Goal: Task Accomplishment & Management: Use online tool/utility

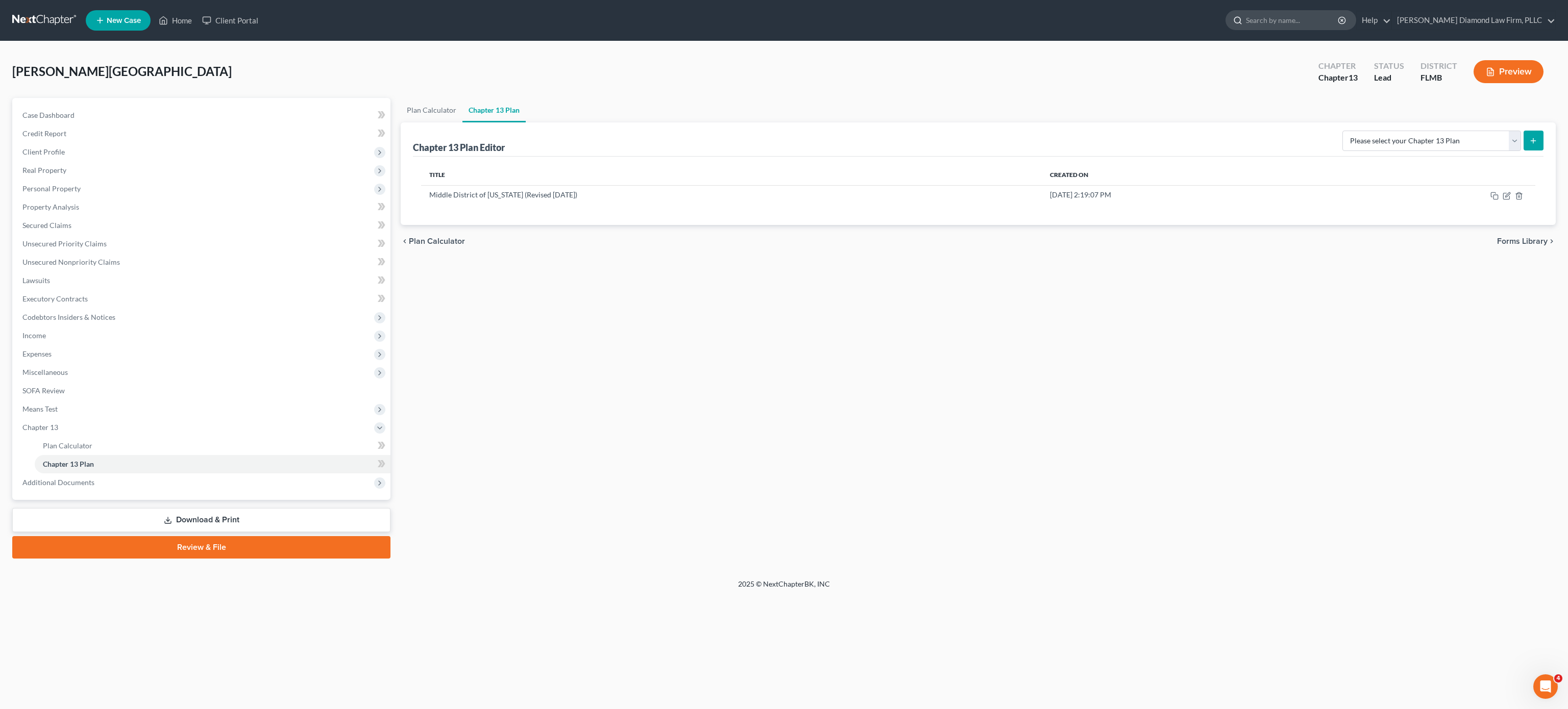
click at [1287, 16] on input "search" at bounding box center [1293, 20] width 93 height 19
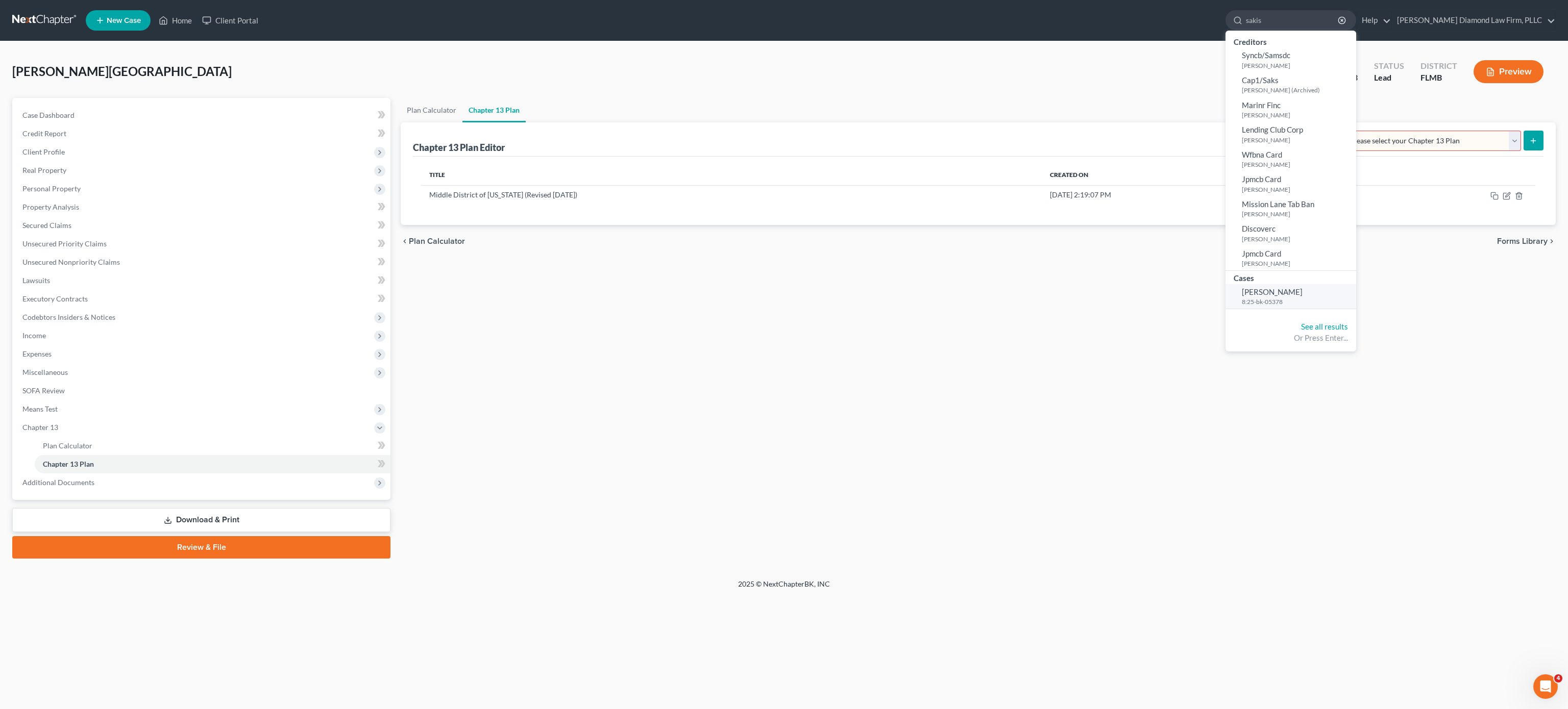
type input "sakis"
click at [1303, 291] on span "[PERSON_NAME]" at bounding box center [1272, 292] width 60 height 9
select select "5"
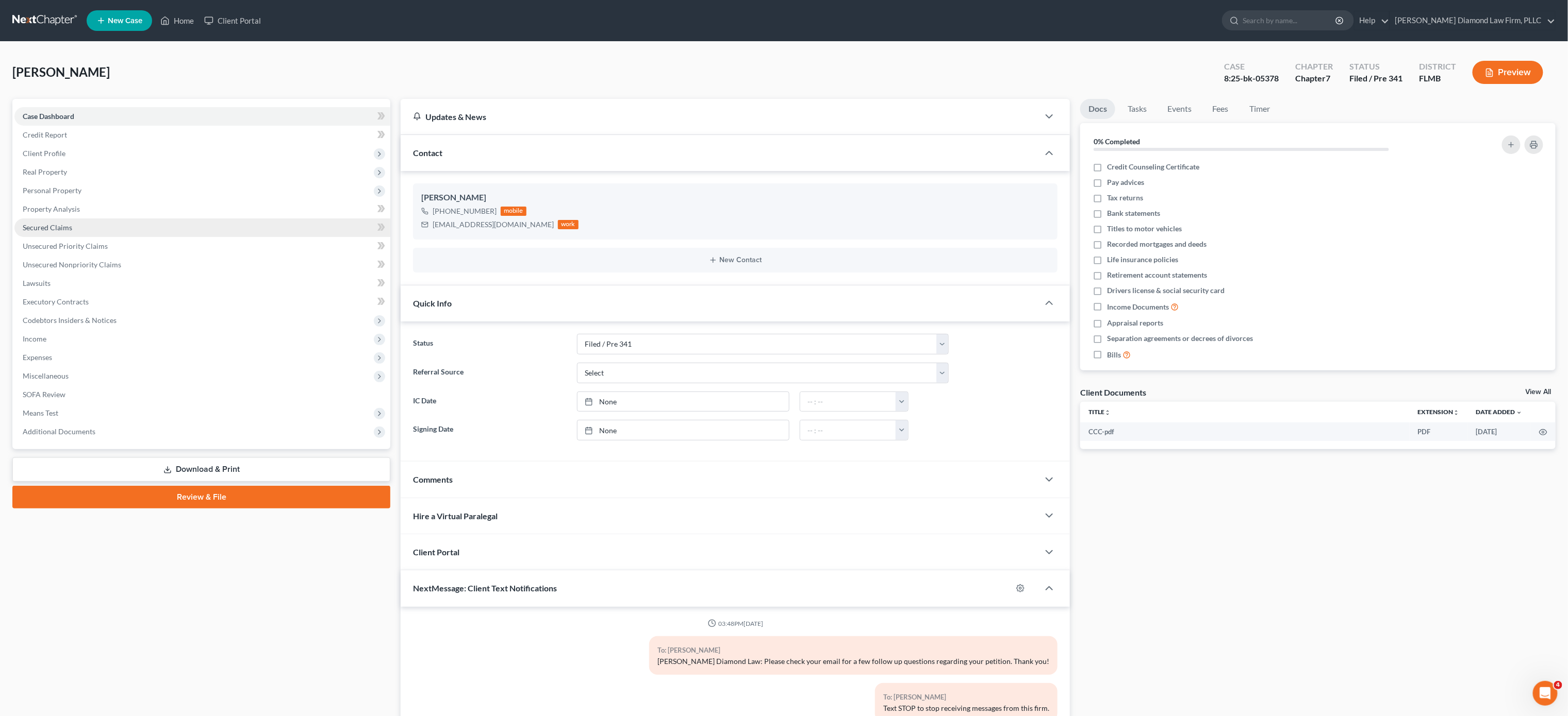
scroll to position [505, 0]
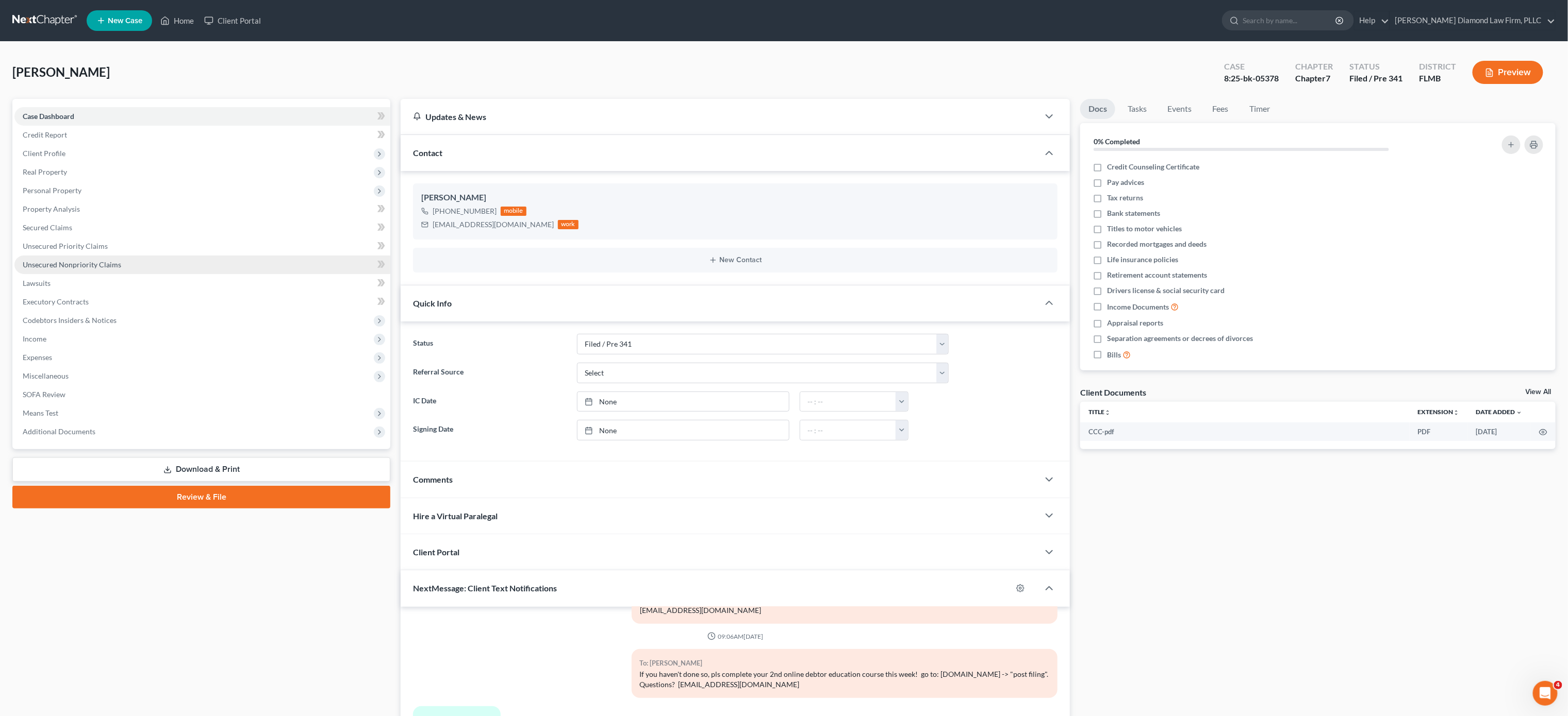
click at [73, 270] on link "Unsecured Nonpriority Claims" at bounding box center [202, 265] width 376 height 19
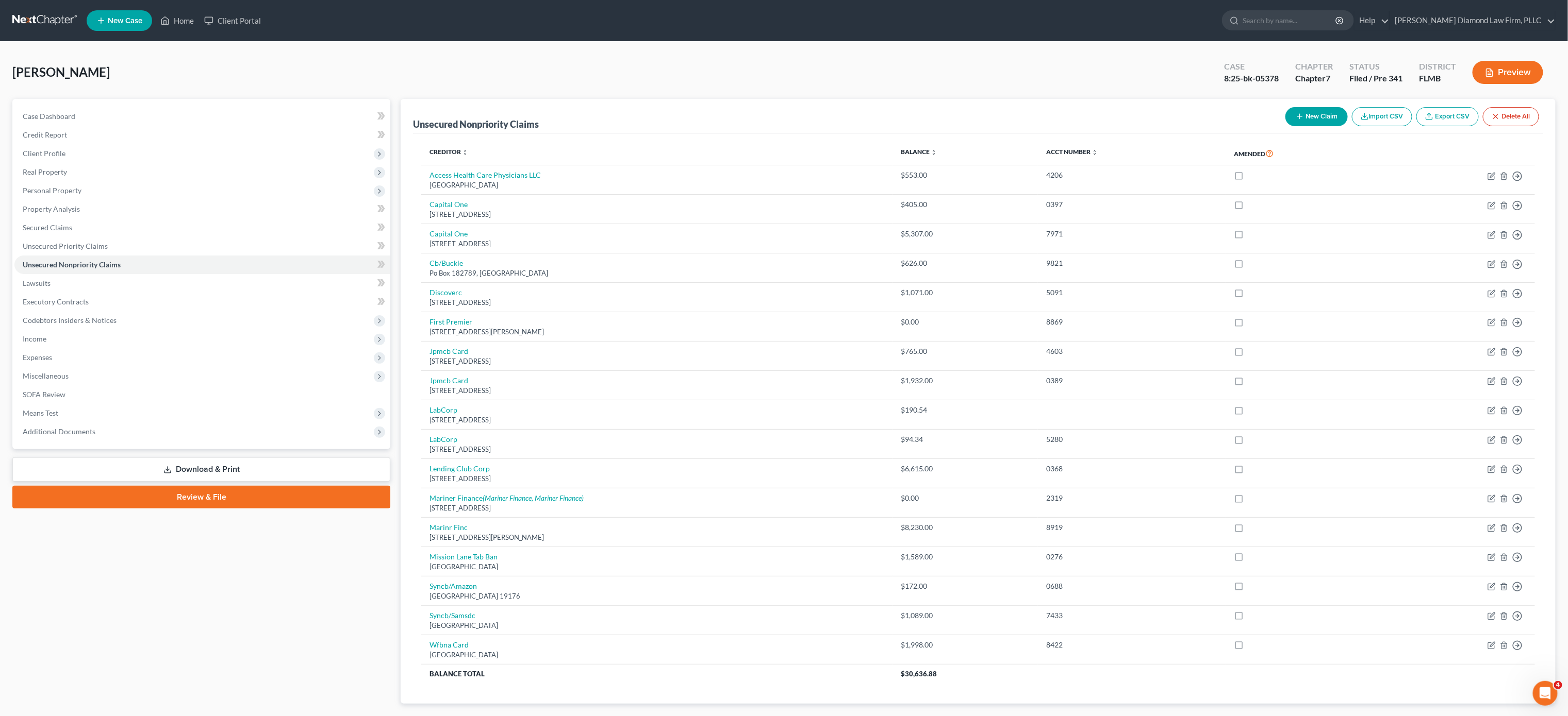
click at [1526, 74] on button "Preview" at bounding box center [1508, 73] width 70 height 23
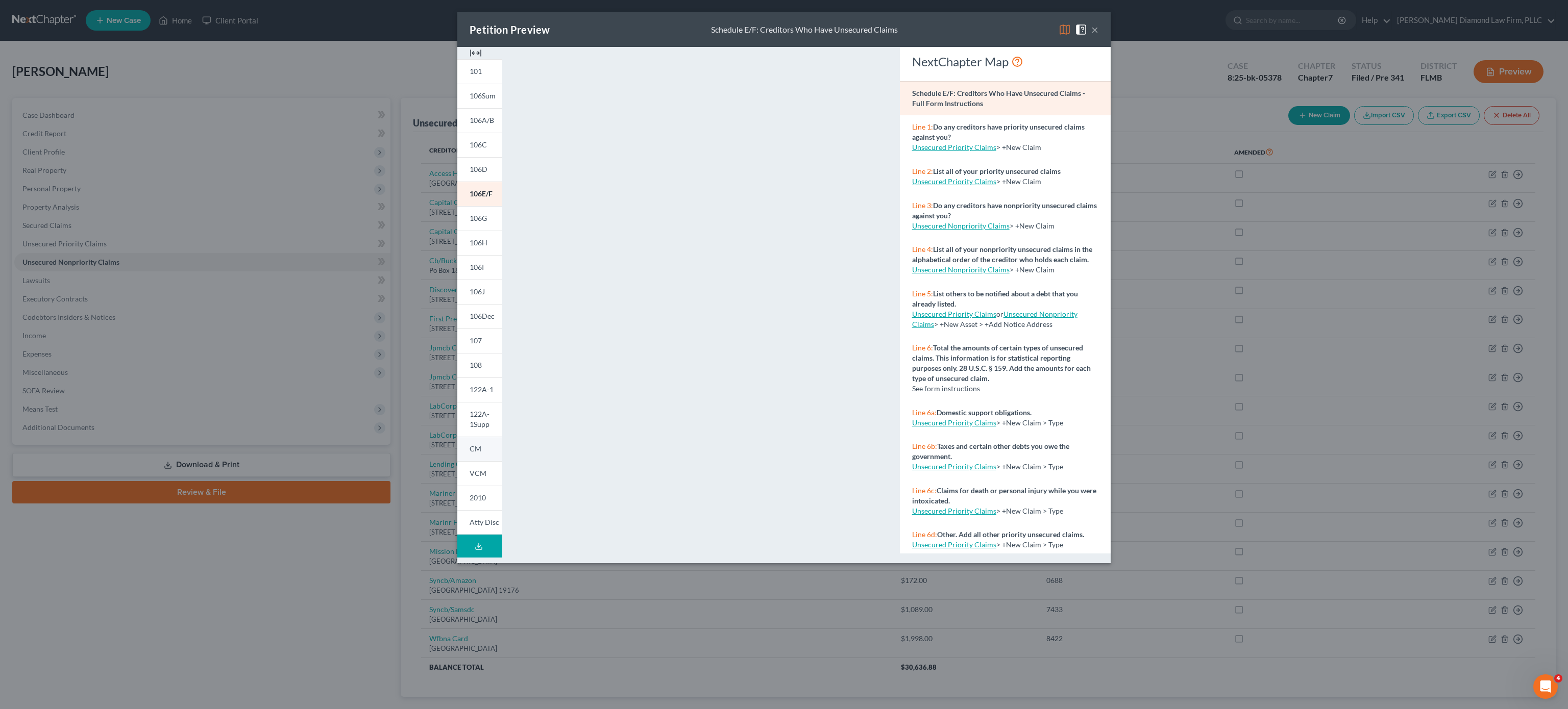
click at [477, 453] on span "CM" at bounding box center [475, 449] width 12 height 9
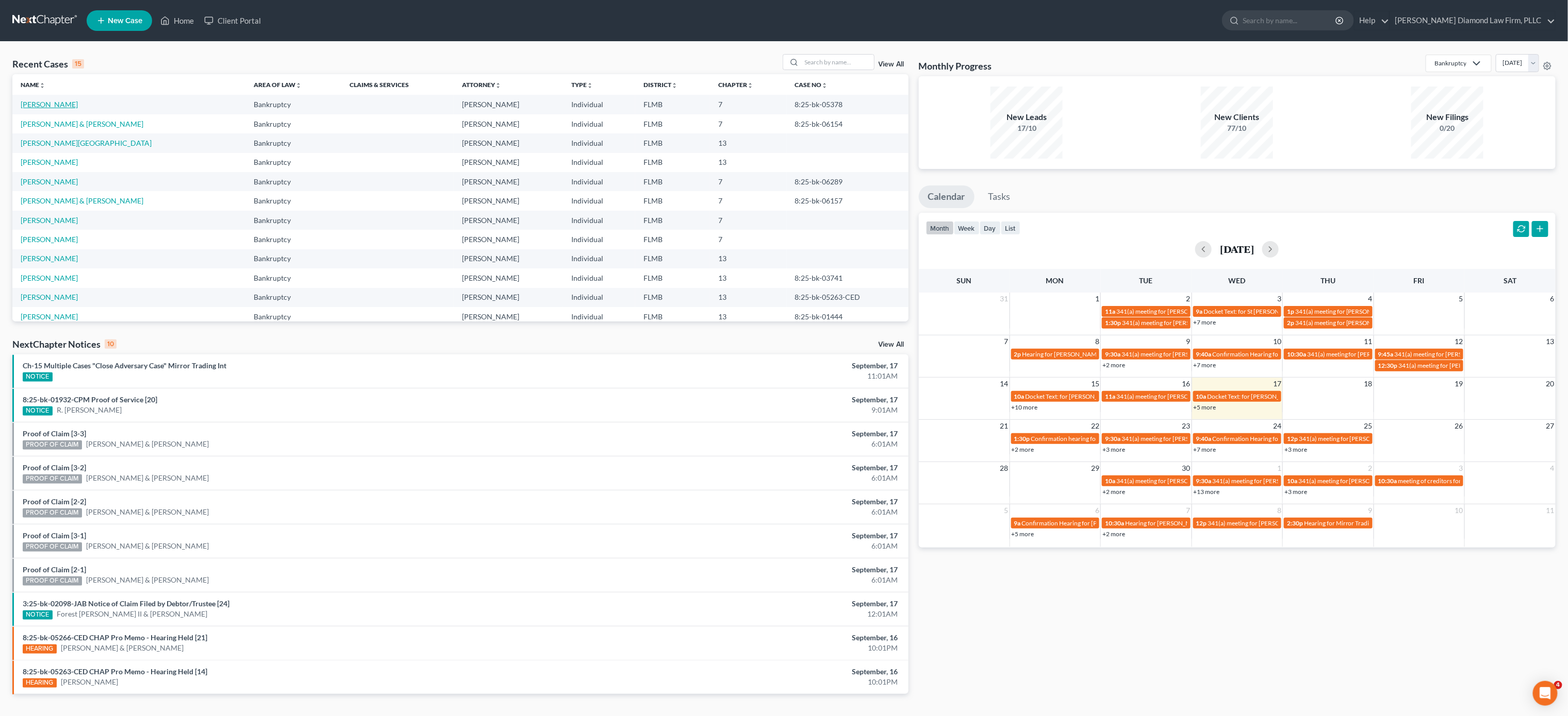
click at [46, 105] on link "[PERSON_NAME]" at bounding box center [50, 104] width 57 height 9
select select "5"
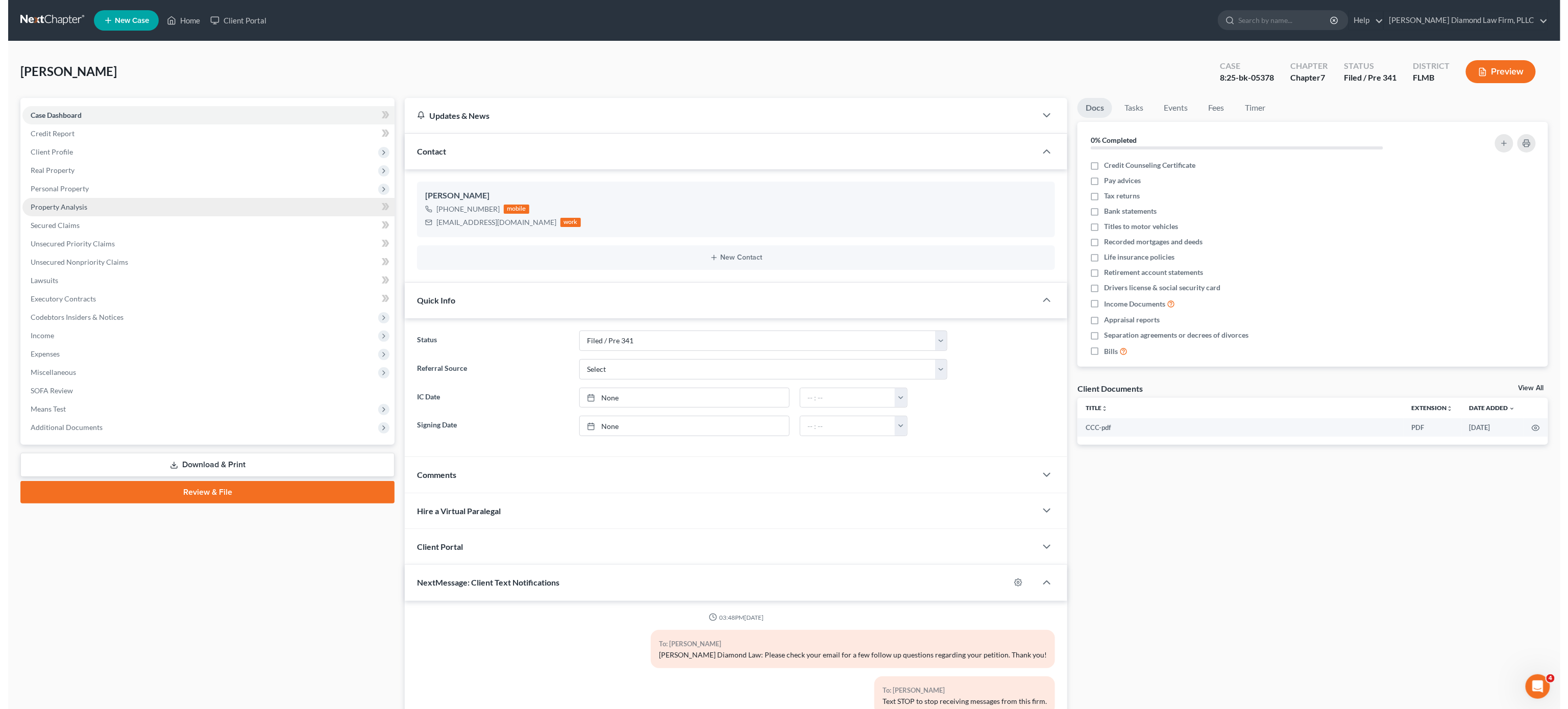
scroll to position [500, 0]
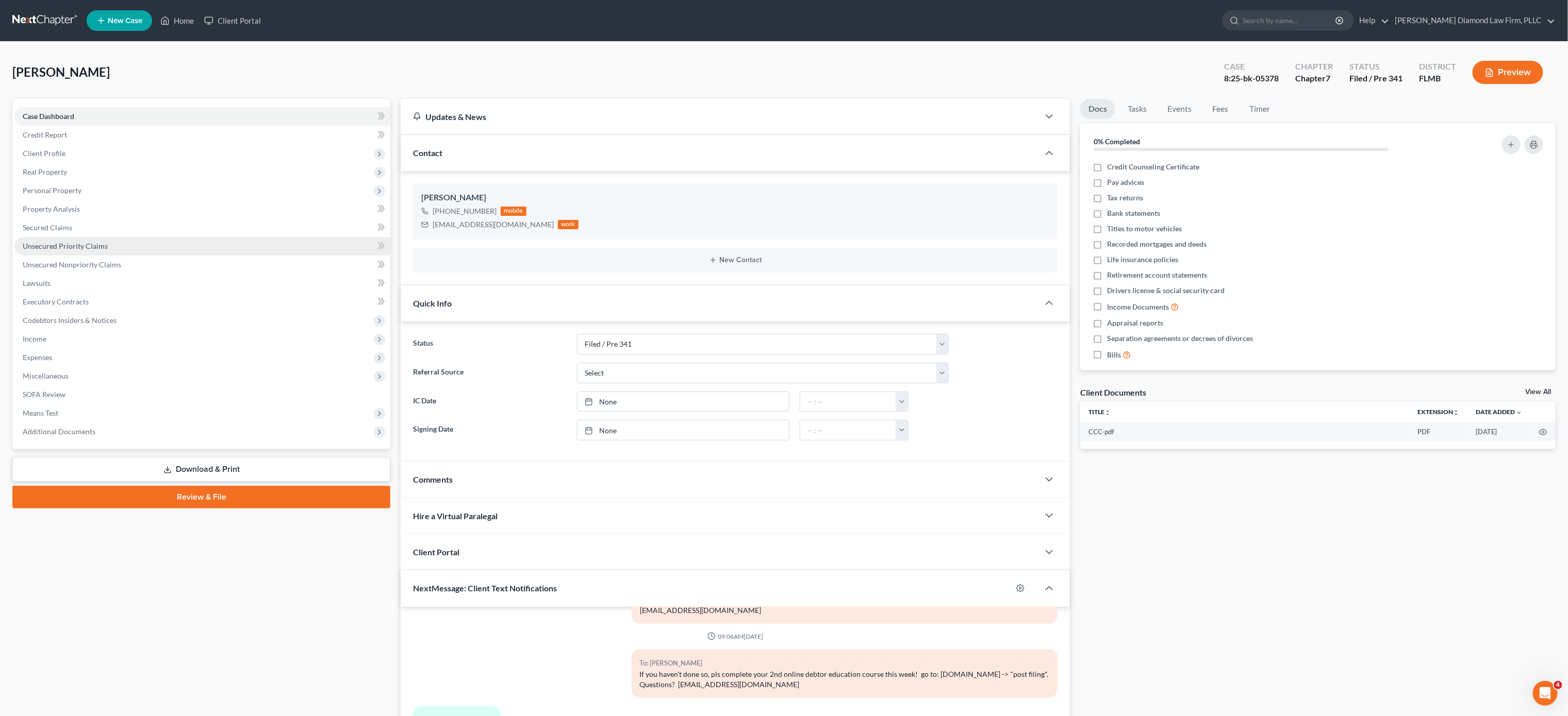
click at [97, 246] on span "Unsecured Priority Claims" at bounding box center [65, 246] width 85 height 9
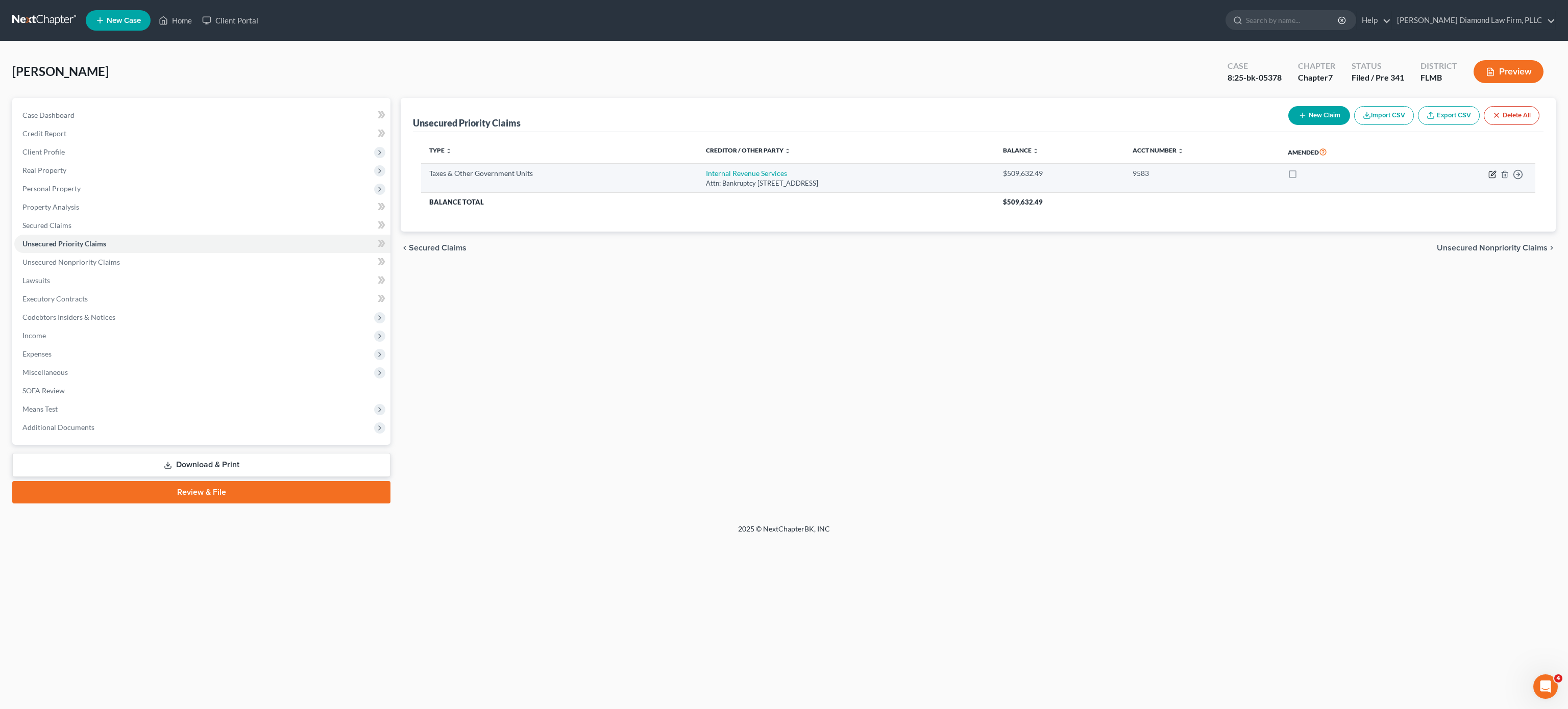
click at [1490, 176] on icon "button" at bounding box center [1492, 174] width 8 height 8
select select "0"
select select "39"
select select "0"
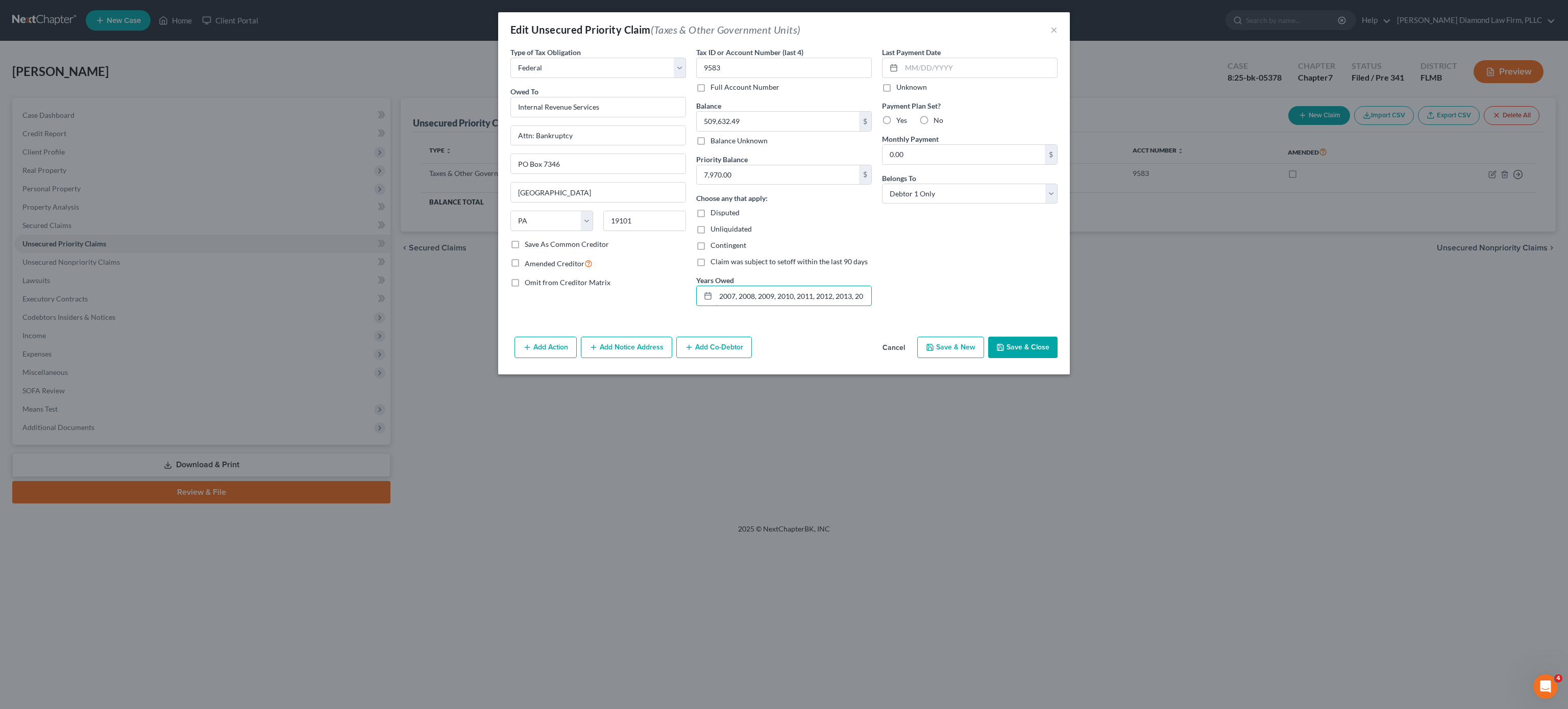
scroll to position [0, 67]
drag, startPoint x: 721, startPoint y: 299, endPoint x: 919, endPoint y: 306, distance: 198.1
click at [919, 306] on div "Type of Tax Obligation * Select Federal City State Franchise Tax Board Other Ow…" at bounding box center [784, 181] width 558 height 267
click at [1058, 26] on div "Edit Unsecured Priority Claim (Taxes & Other Government Units) ×" at bounding box center [784, 29] width 572 height 35
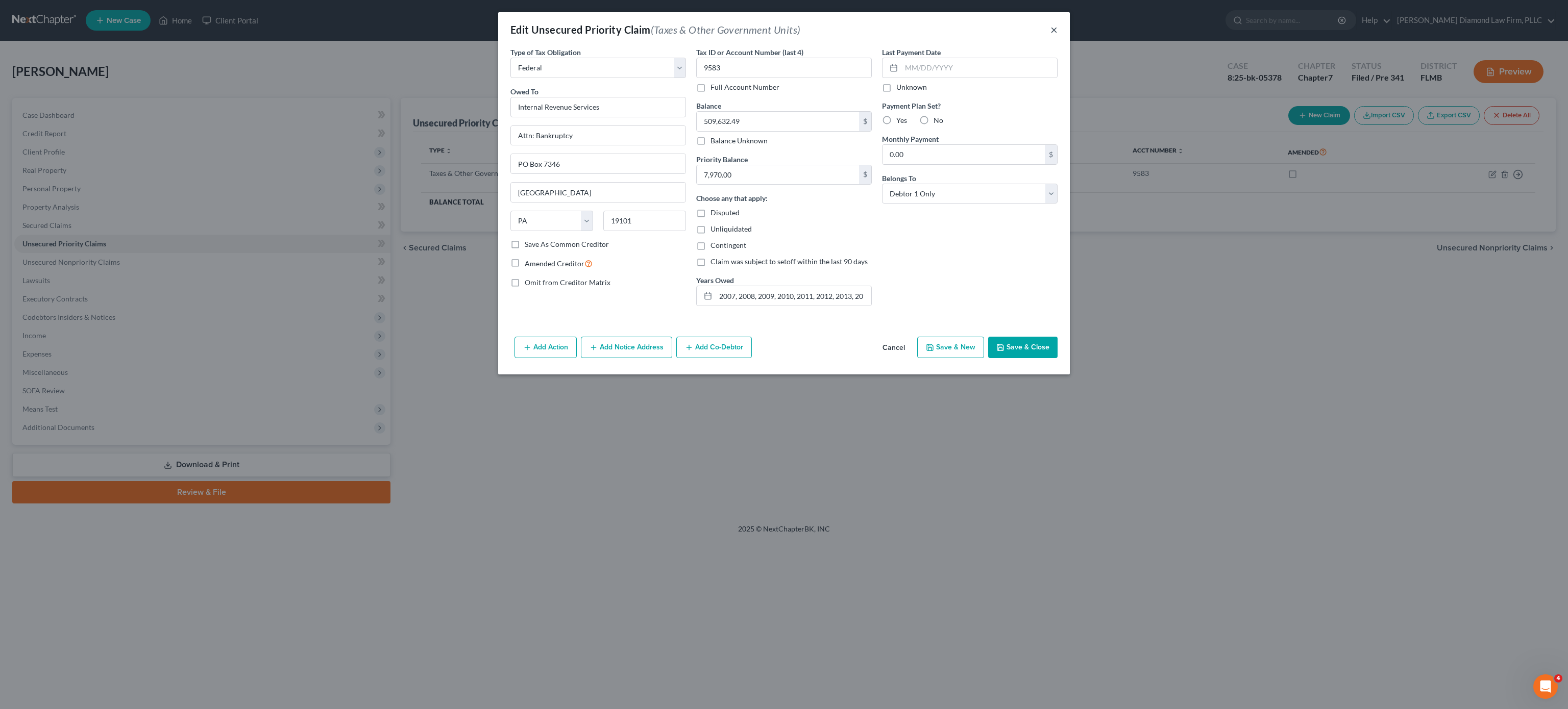
click at [1054, 32] on button "×" at bounding box center [1054, 29] width 7 height 12
